Goal: Use online tool/utility

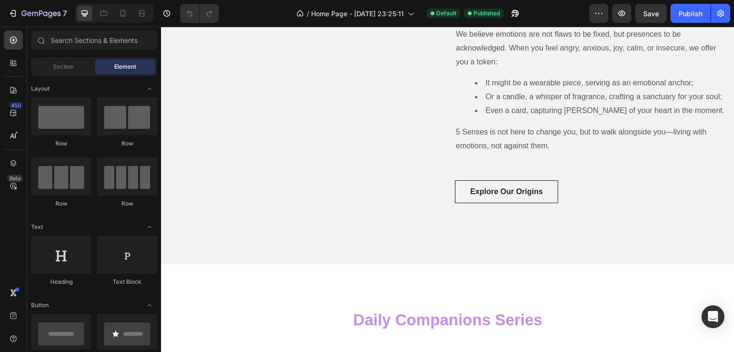
scroll to position [525, 0]
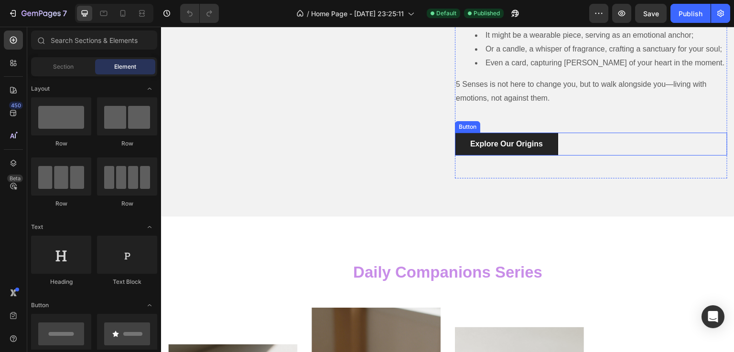
click at [460, 156] on button "Explore Our Origins" at bounding box center [506, 144] width 103 height 23
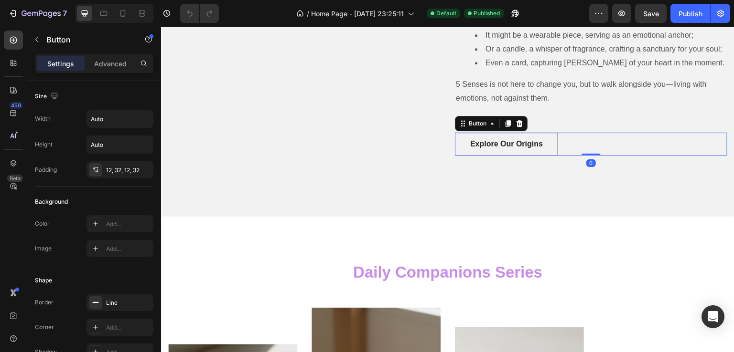
click at [640, 156] on div "Explore Our Origins Button 0" at bounding box center [591, 144] width 272 height 23
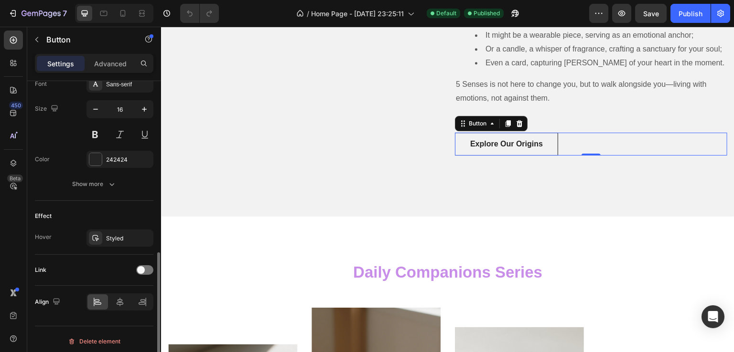
scroll to position [385, 0]
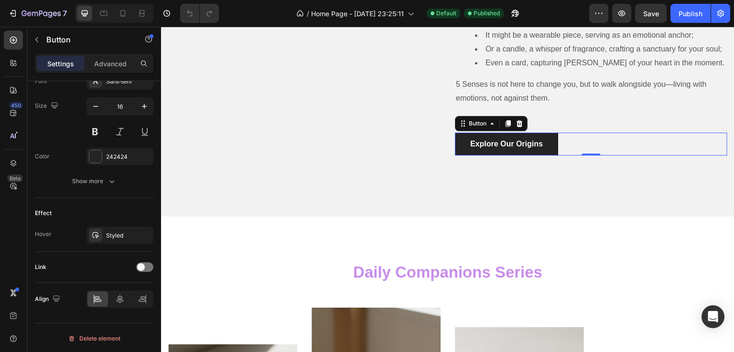
click at [458, 156] on button "Explore Our Origins" at bounding box center [506, 144] width 103 height 23
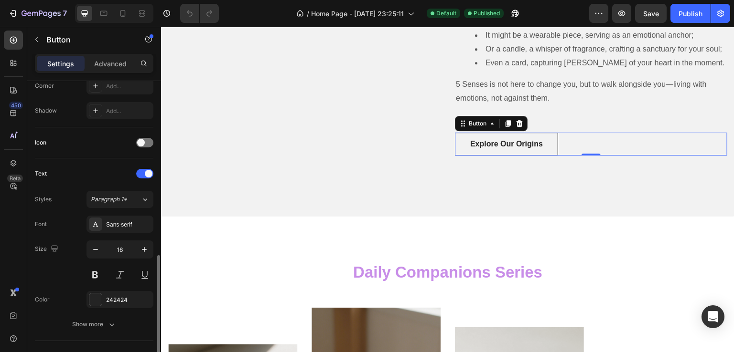
scroll to position [337, 0]
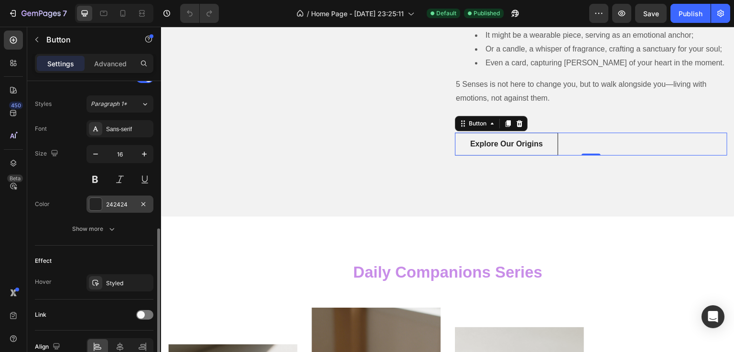
click at [96, 207] on div at bounding box center [95, 204] width 12 height 12
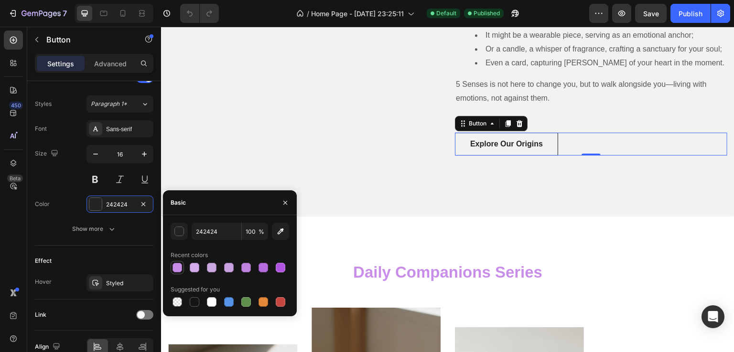
click at [178, 271] on div at bounding box center [177, 268] width 10 height 10
type input "C88DE8"
click at [550, 217] on div "Image Row Why We Exist Heading More Than Accessories, But Companions for Your E…" at bounding box center [447, 34] width 573 height 366
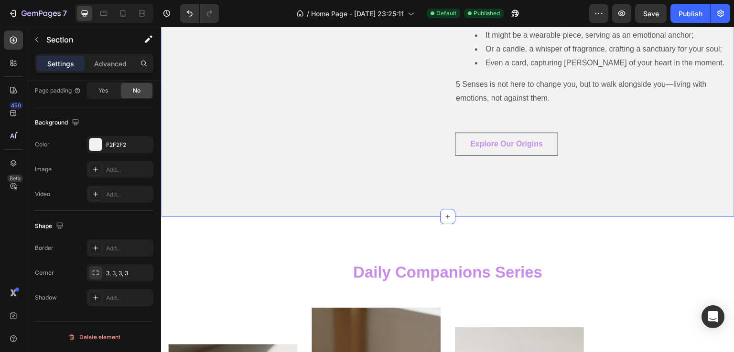
scroll to position [0, 0]
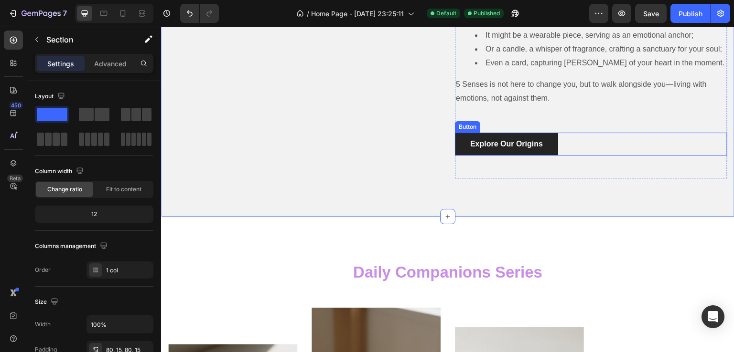
click at [515, 156] on button "Explore Our Origins" at bounding box center [506, 144] width 103 height 23
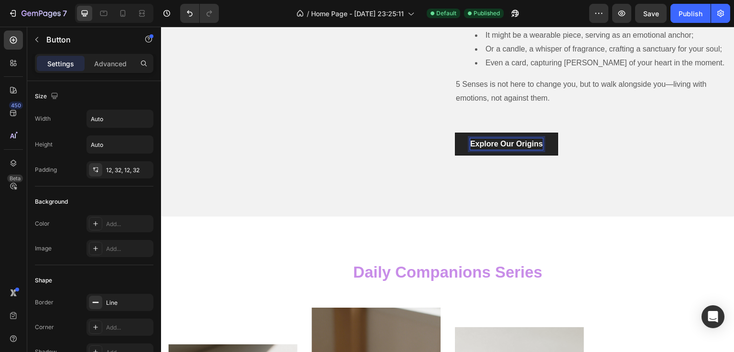
click at [470, 150] on p "Explore Our Origins" at bounding box center [506, 143] width 73 height 11
click at [463, 156] on button "Explore Our Origins" at bounding box center [506, 144] width 103 height 23
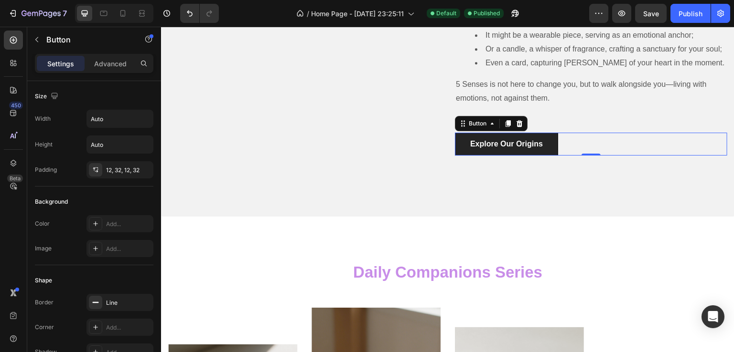
click at [456, 156] on button "Explore Our Origins" at bounding box center [506, 144] width 103 height 23
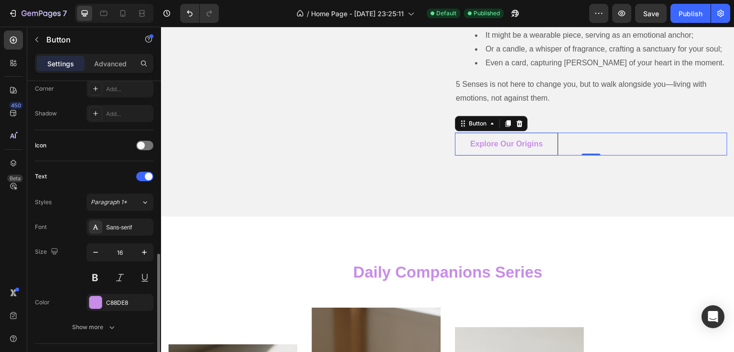
scroll to position [382, 0]
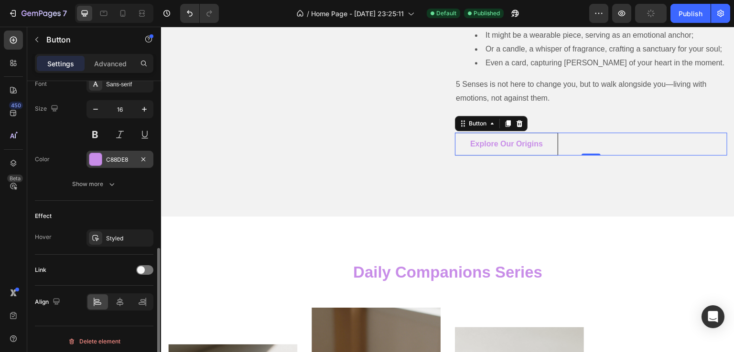
click at [118, 157] on div "C88DE8" at bounding box center [120, 160] width 28 height 9
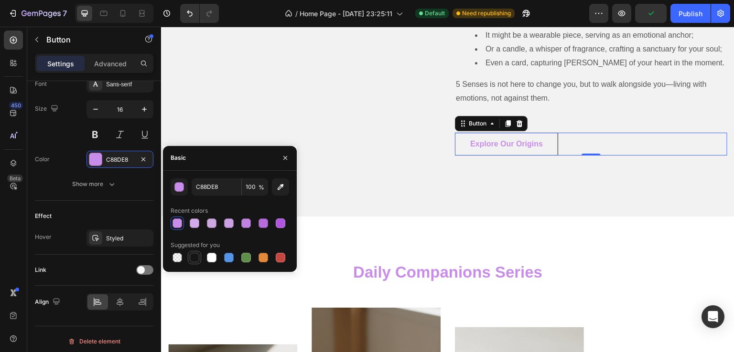
click at [195, 262] on div at bounding box center [195, 258] width 10 height 10
type input "151515"
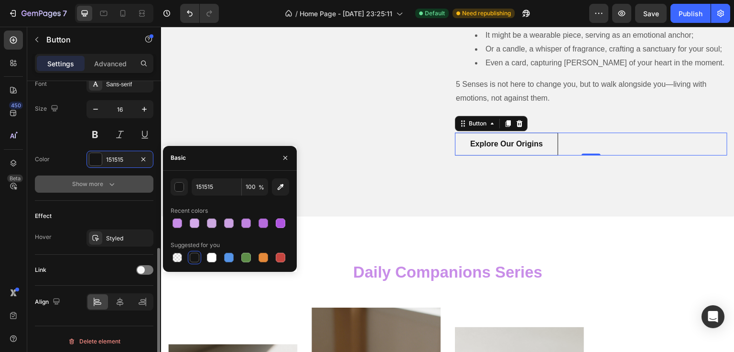
click at [114, 186] on icon "button" at bounding box center [112, 185] width 10 height 10
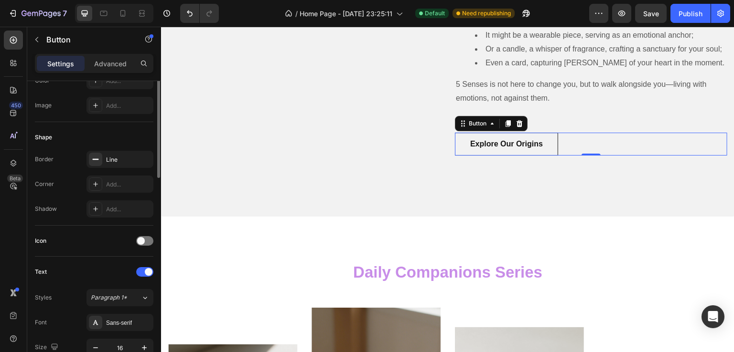
scroll to position [0, 0]
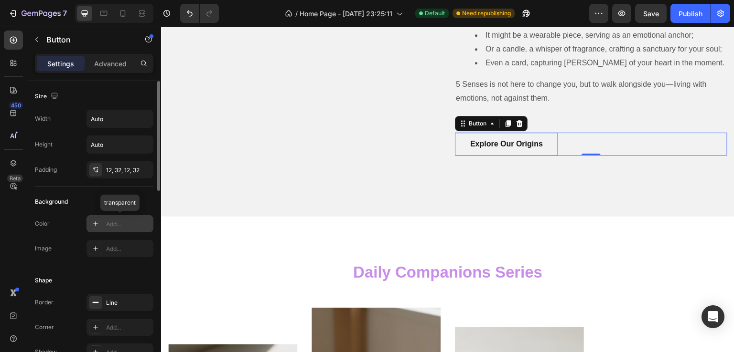
click at [118, 223] on div "Add..." at bounding box center [128, 224] width 45 height 9
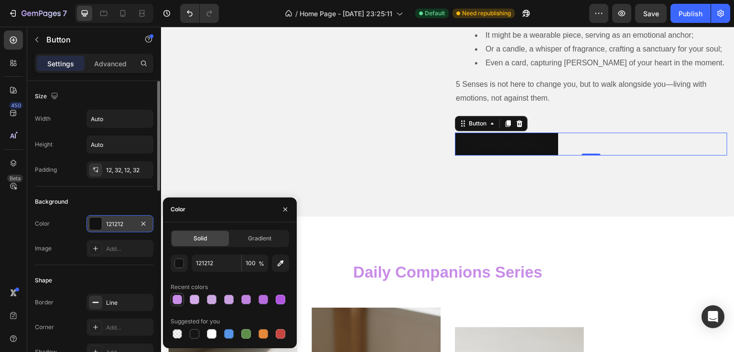
click at [175, 298] on div at bounding box center [177, 300] width 10 height 10
type input "C88DE8"
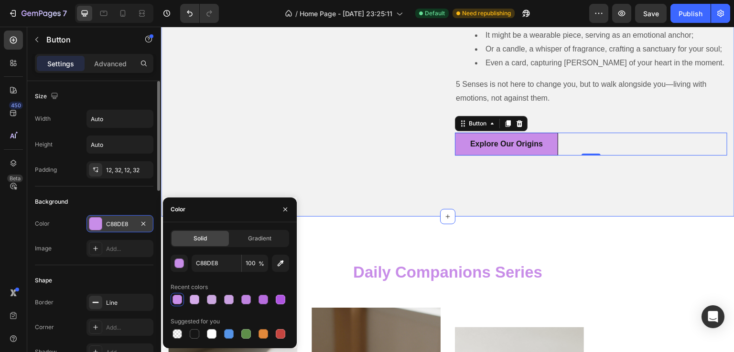
click at [583, 217] on div "Image Row Why We Exist Heading More Than Accessories, But Companions for Your E…" at bounding box center [447, 34] width 573 height 366
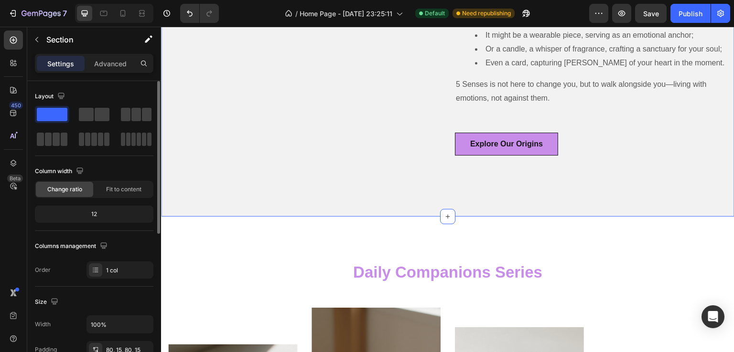
scroll to position [478, 0]
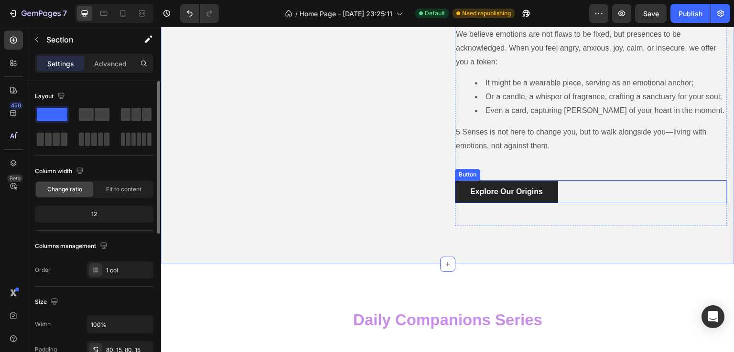
click at [553, 203] on button "Explore Our Origins" at bounding box center [506, 192] width 103 height 23
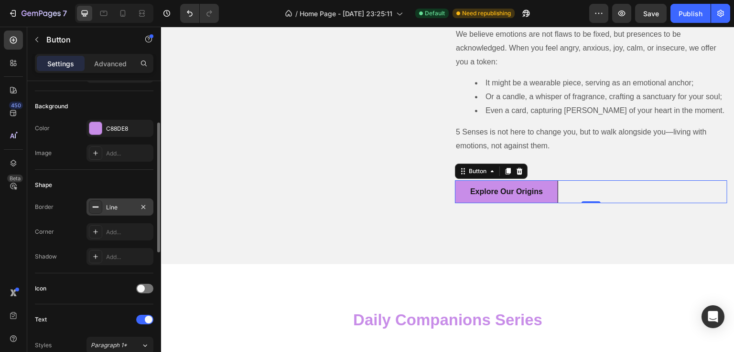
scroll to position [143, 0]
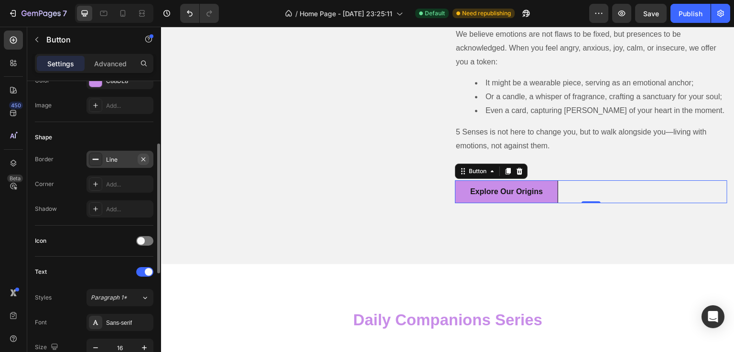
click at [145, 159] on icon "button" at bounding box center [143, 160] width 8 height 8
click at [542, 265] on div "Image Row Why We Exist Heading More Than Accessories, But Companions for Your E…" at bounding box center [447, 82] width 573 height 366
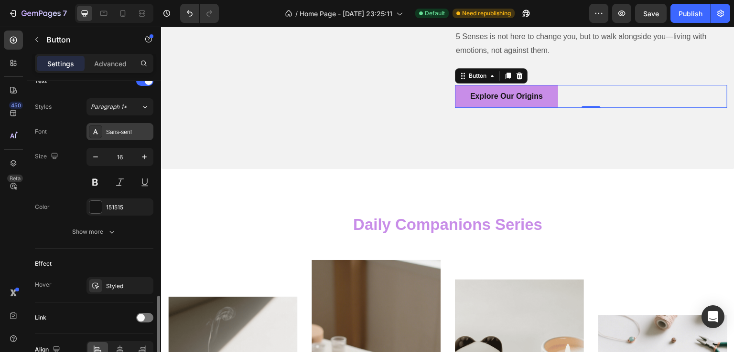
scroll to position [382, 0]
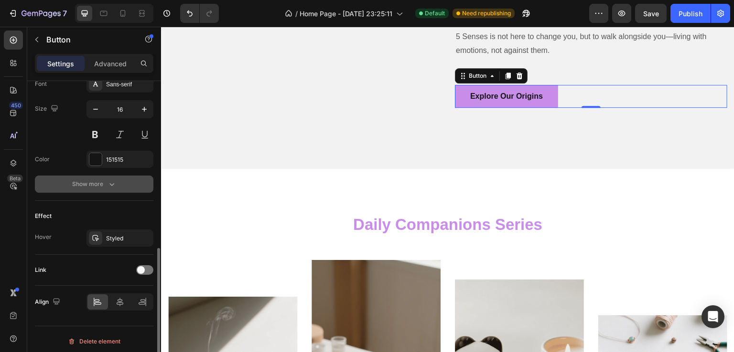
click at [109, 181] on icon "button" at bounding box center [112, 185] width 10 height 10
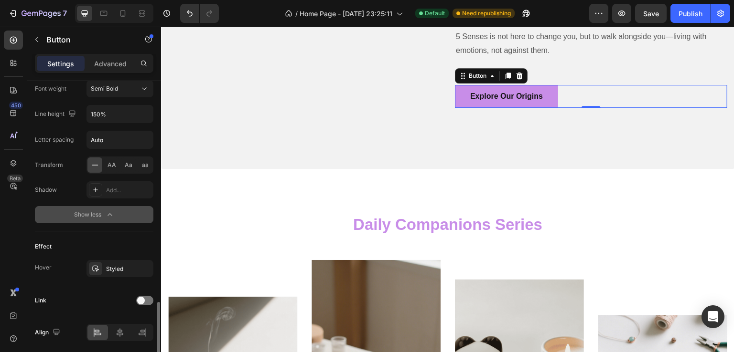
scroll to position [511, 0]
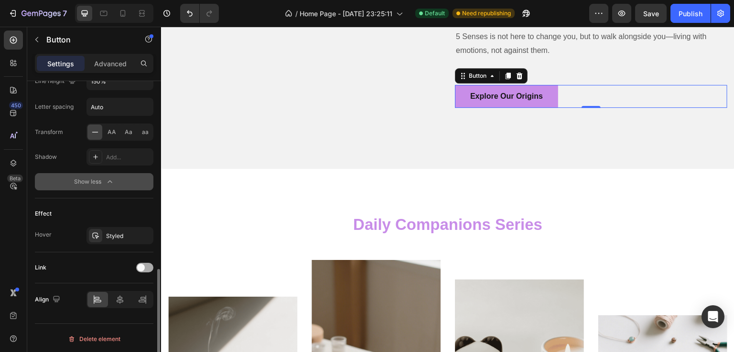
click at [143, 266] on span at bounding box center [141, 268] width 8 height 8
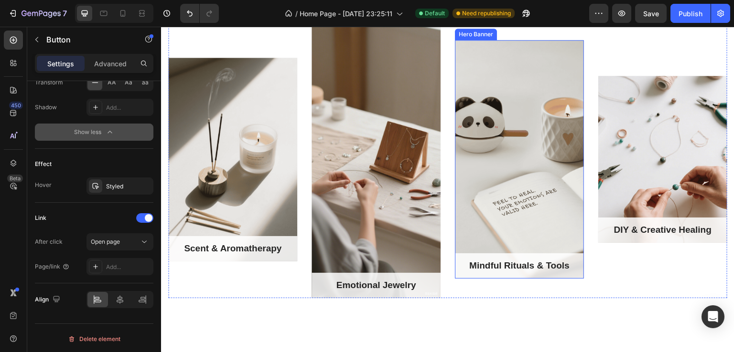
scroll to position [907, 0]
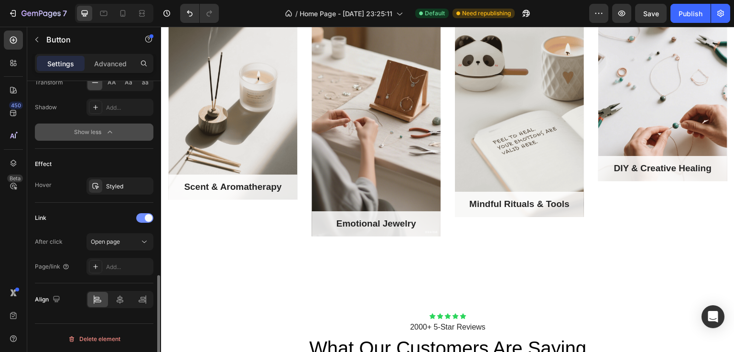
click at [145, 215] on span at bounding box center [149, 218] width 8 height 8
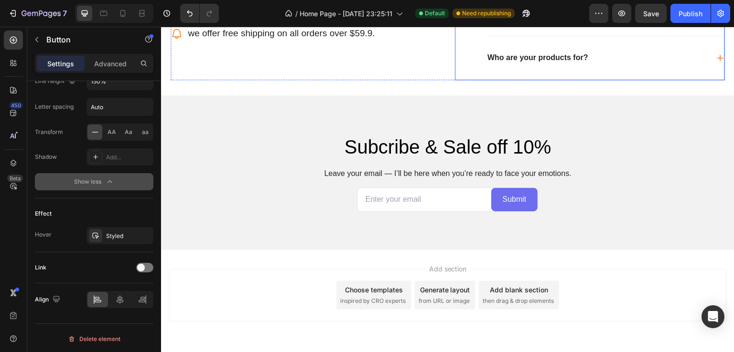
scroll to position [1380, 0]
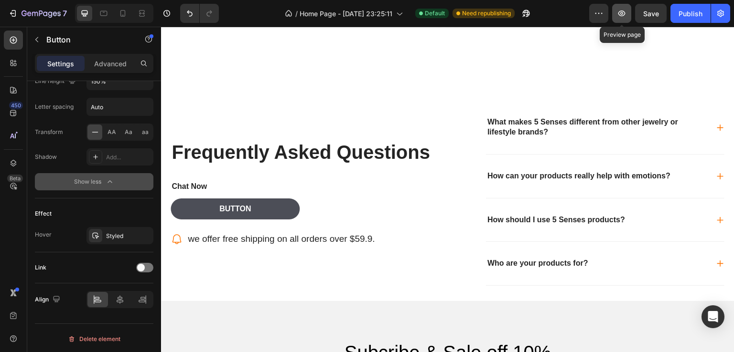
click at [619, 11] on icon "button" at bounding box center [622, 14] width 10 height 10
